Goal: Go to known website: Access a specific website the user already knows

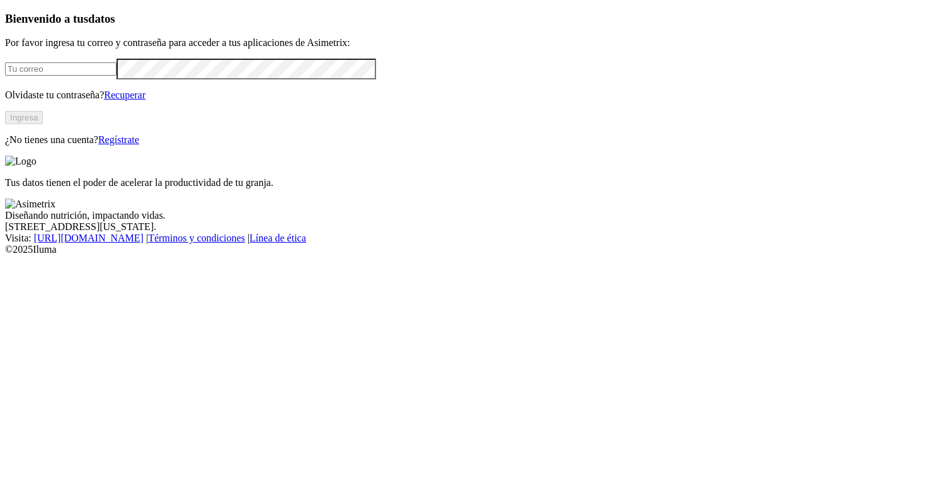
type input "[PERSON_NAME][EMAIL_ADDRESS][PERSON_NAME][DOMAIN_NAME]"
click at [43, 124] on button "Ingresa" at bounding box center [24, 117] width 38 height 13
